Goal: Task Accomplishment & Management: Use online tool/utility

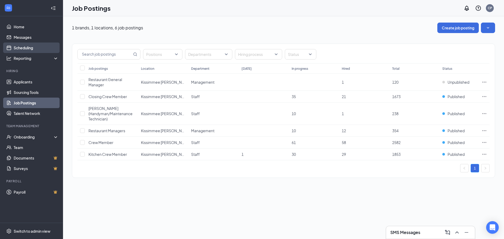
click at [19, 50] on link "Scheduling" at bounding box center [36, 48] width 45 height 10
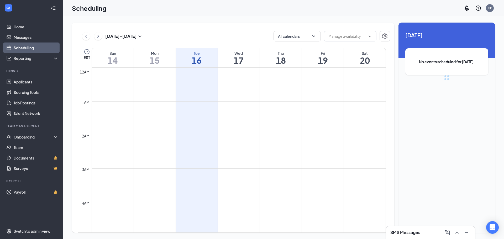
scroll to position [258, 0]
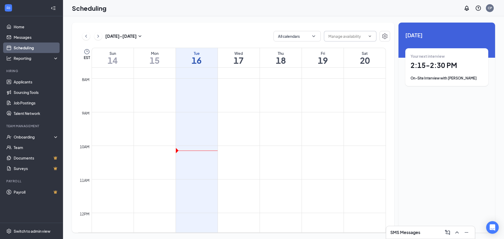
click at [340, 38] on input "text" at bounding box center [346, 36] width 37 height 6
click at [295, 38] on button "All calendars" at bounding box center [297, 36] width 47 height 10
